Goal: Task Accomplishment & Management: Use online tool/utility

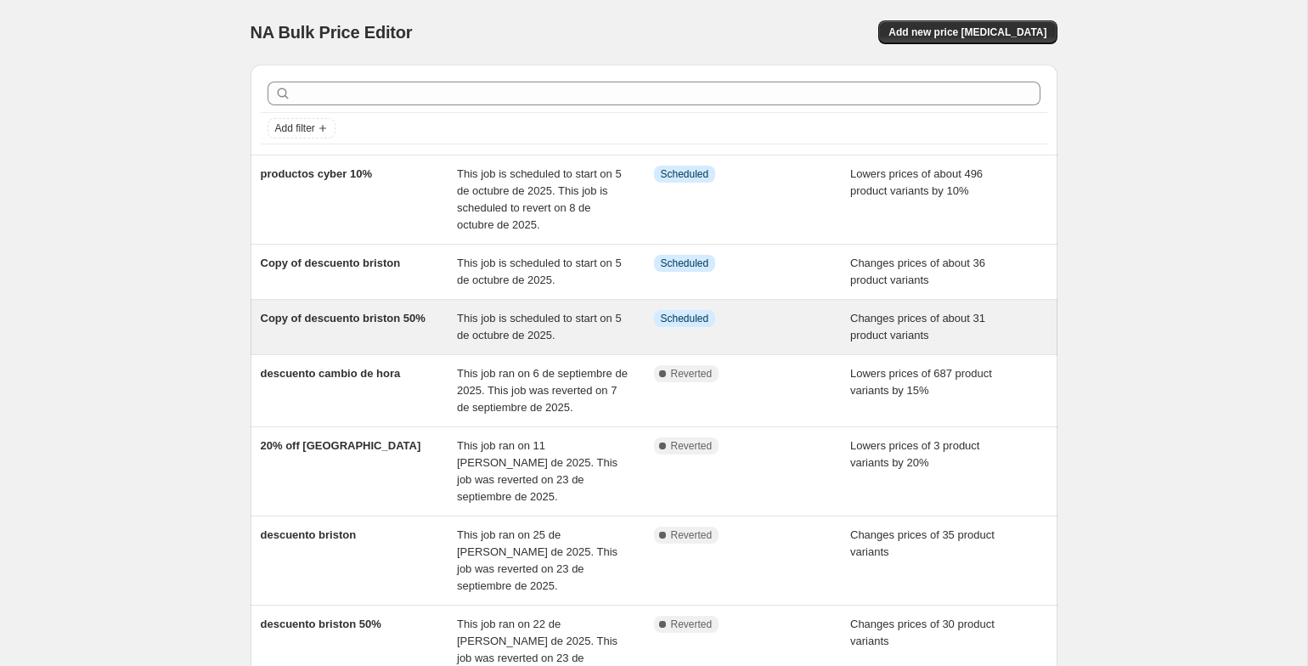
click at [347, 327] on div "Copy of descuento briston 50%" at bounding box center [359, 327] width 197 height 34
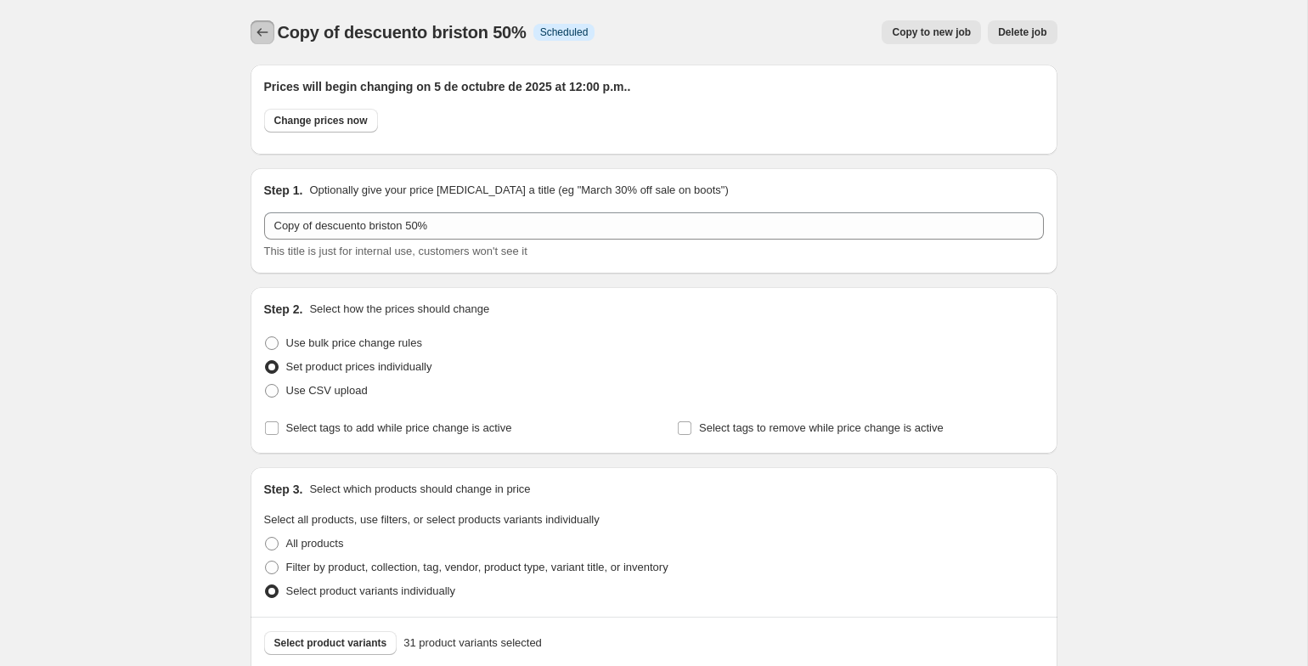
click at [258, 31] on icon "Price change jobs" at bounding box center [261, 32] width 11 height 8
